Goal: Find specific page/section: Find specific page/section

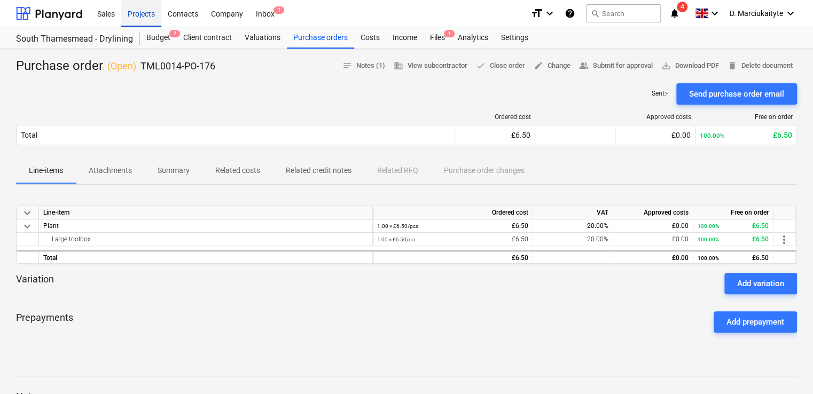
click at [137, 14] on div "Projects" at bounding box center [141, 12] width 40 height 27
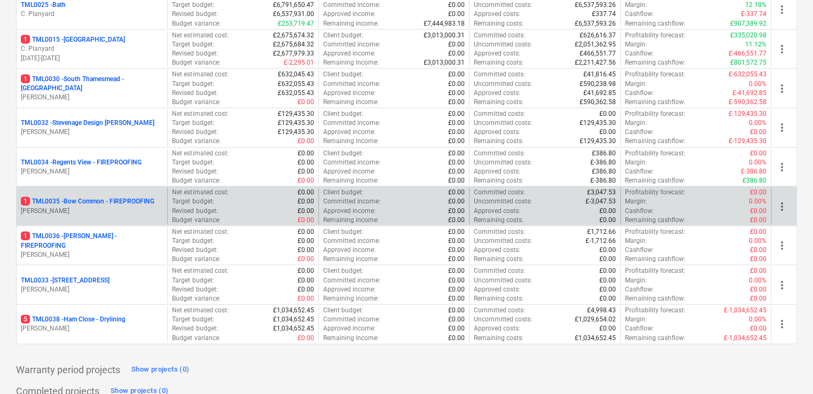
scroll to position [1158, 0]
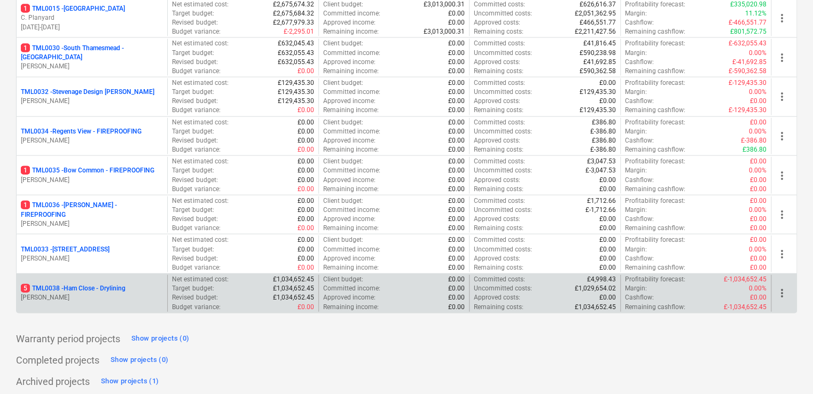
click at [78, 284] on p "5 TML0038 - Ham Close - Drylining" at bounding box center [73, 288] width 105 height 9
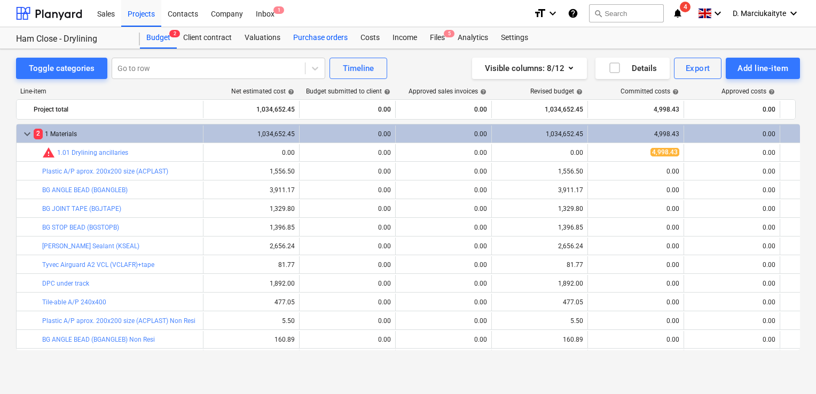
click at [314, 42] on div "Purchase orders" at bounding box center [320, 37] width 67 height 21
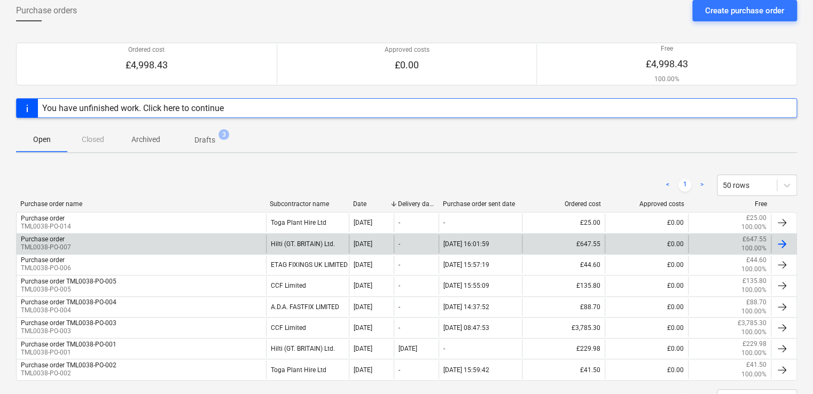
scroll to position [102, 0]
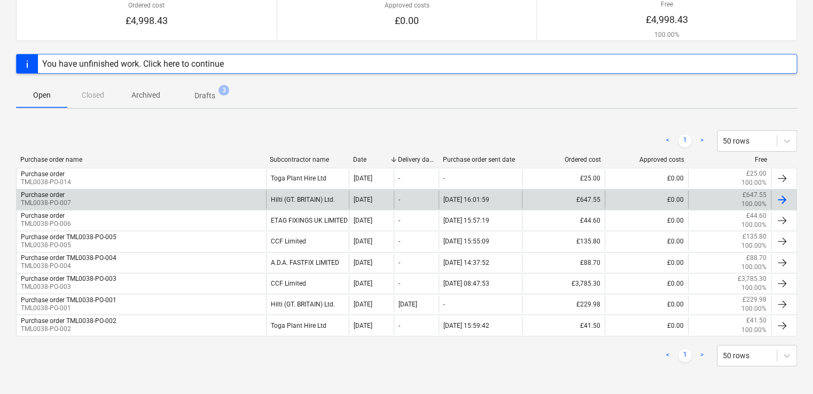
click at [197, 197] on div "Purchase order TML0038-PO-007" at bounding box center [142, 200] width 250 height 18
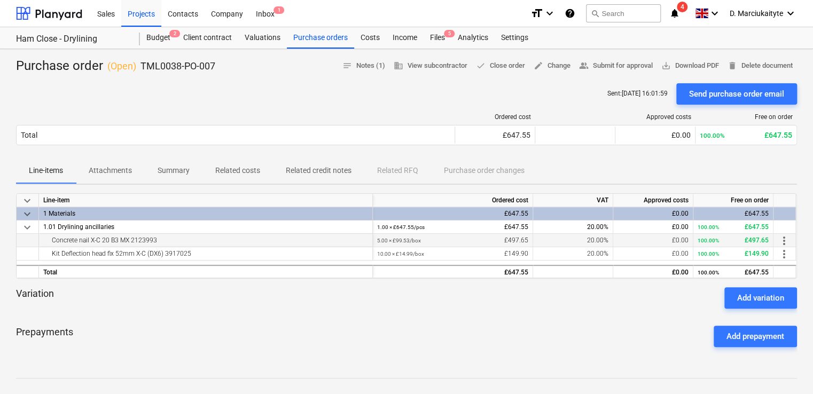
drag, startPoint x: 178, startPoint y: 239, endPoint x: 45, endPoint y: 242, distance: 133.1
click at [45, 242] on div "Concrete nail X-C 20 B3 MX 2123993" at bounding box center [205, 240] width 325 height 13
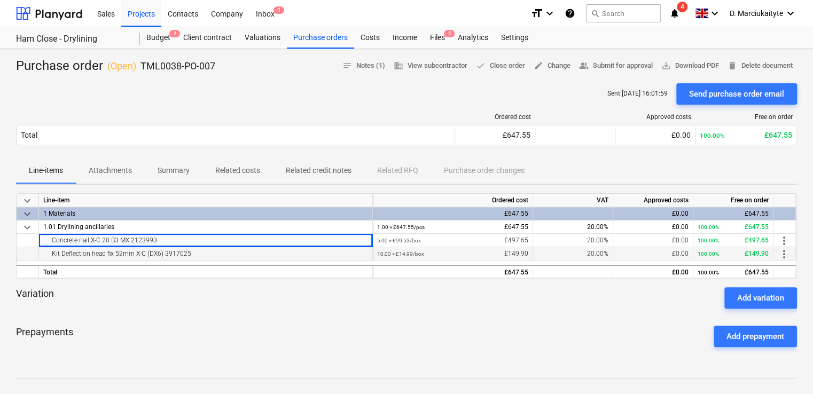
copy div "Concrete nail X-C 20 B3 MX 2123993"
click at [195, 252] on div "Kit Deflection head fix 52mm X-C (DX6) 3917025" at bounding box center [205, 253] width 325 height 13
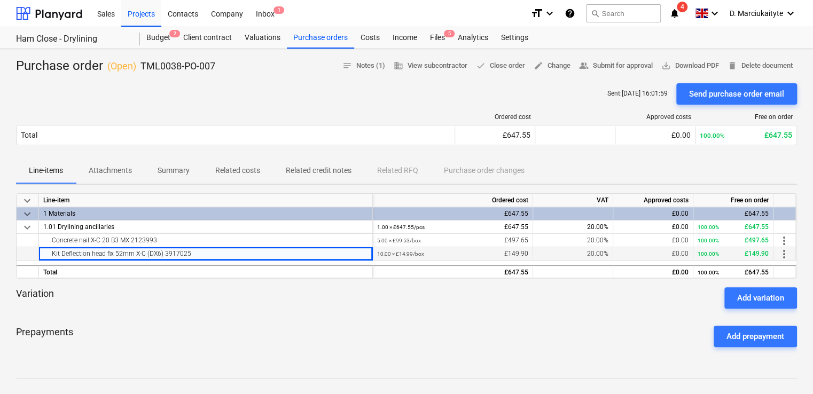
drag, startPoint x: 197, startPoint y: 252, endPoint x: 49, endPoint y: 254, distance: 147.5
click at [49, 254] on div "Kit Deflection head fix 52mm X-C (DX6) 3917025" at bounding box center [205, 253] width 325 height 13
copy div "Kit Deflection head fix 52mm X-C (DX6) 3917025"
